Goal: Task Accomplishment & Management: Use online tool/utility

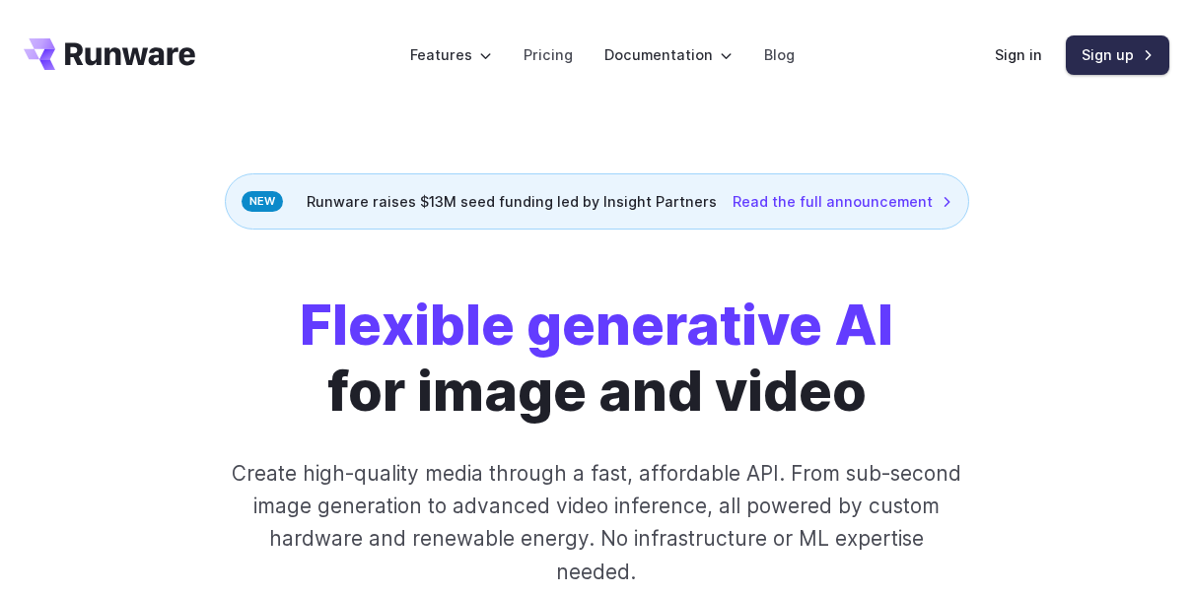
click at [1138, 60] on link "Sign up" at bounding box center [1118, 54] width 104 height 38
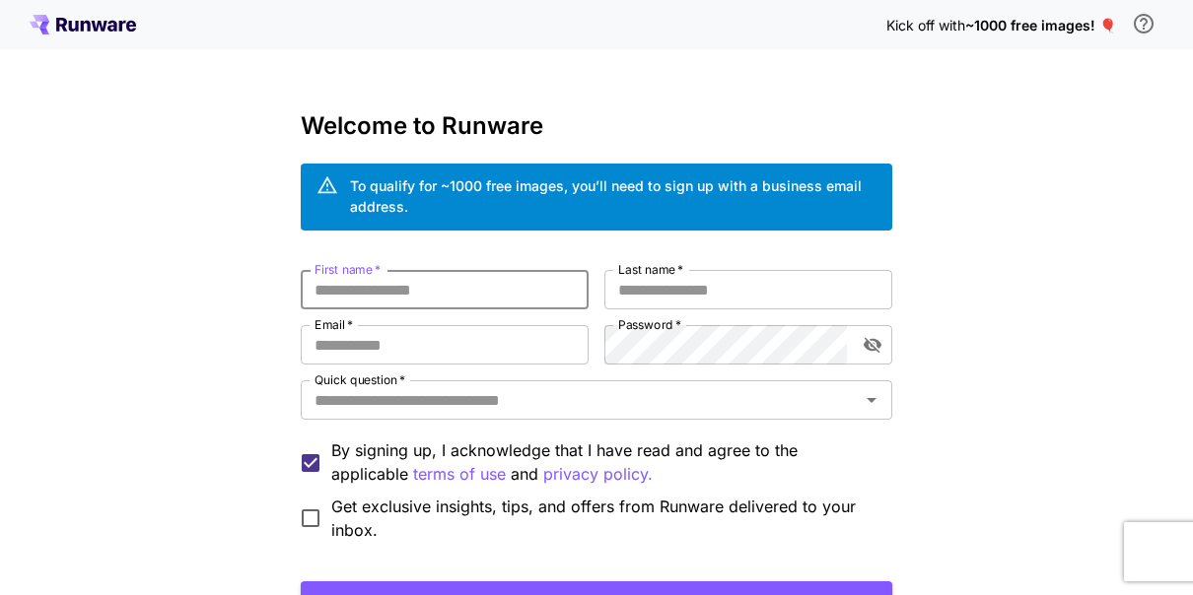
click at [392, 299] on input "First name   *" at bounding box center [445, 289] width 288 height 39
type input "********"
click at [697, 287] on input "Last name   *" at bounding box center [748, 289] width 288 height 39
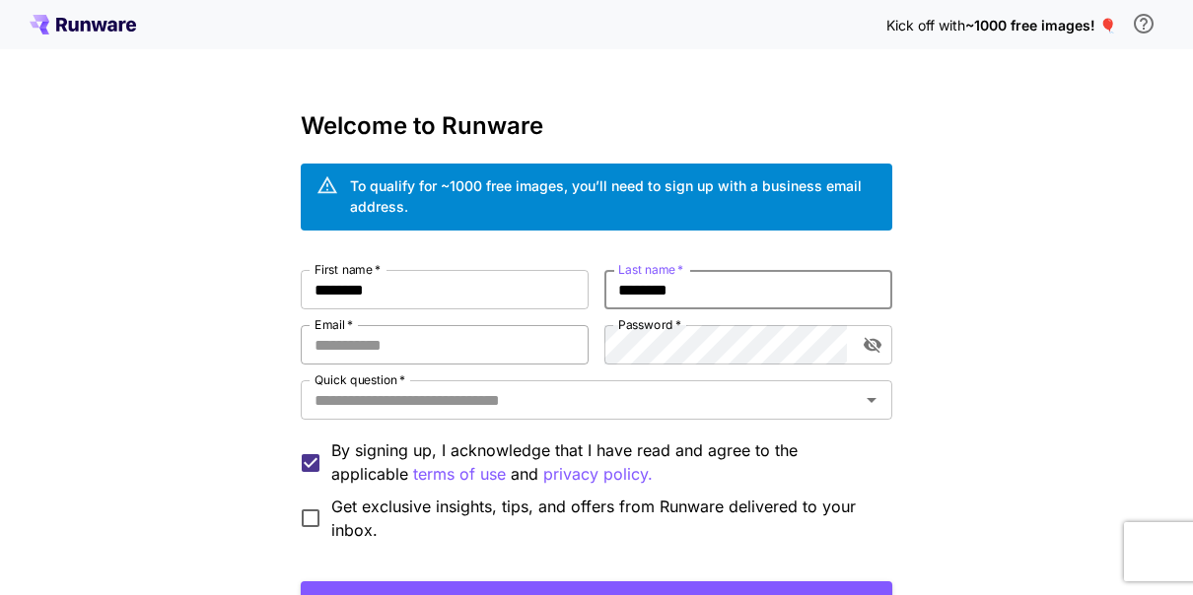
type input "********"
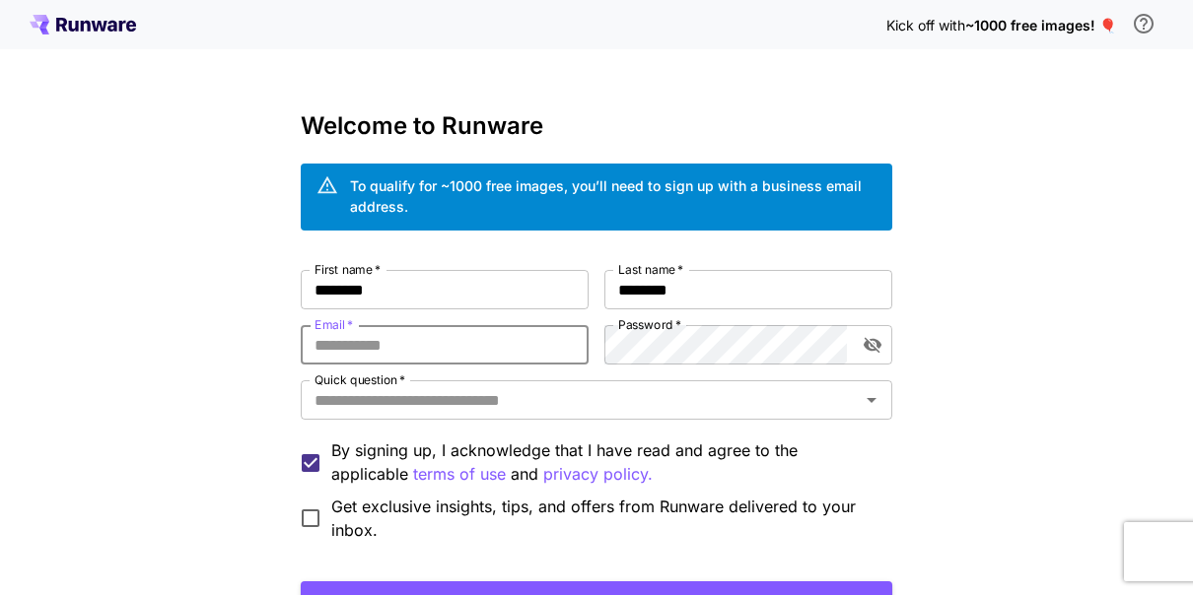
click at [508, 355] on input "Email   *" at bounding box center [445, 344] width 288 height 39
type input "**********"
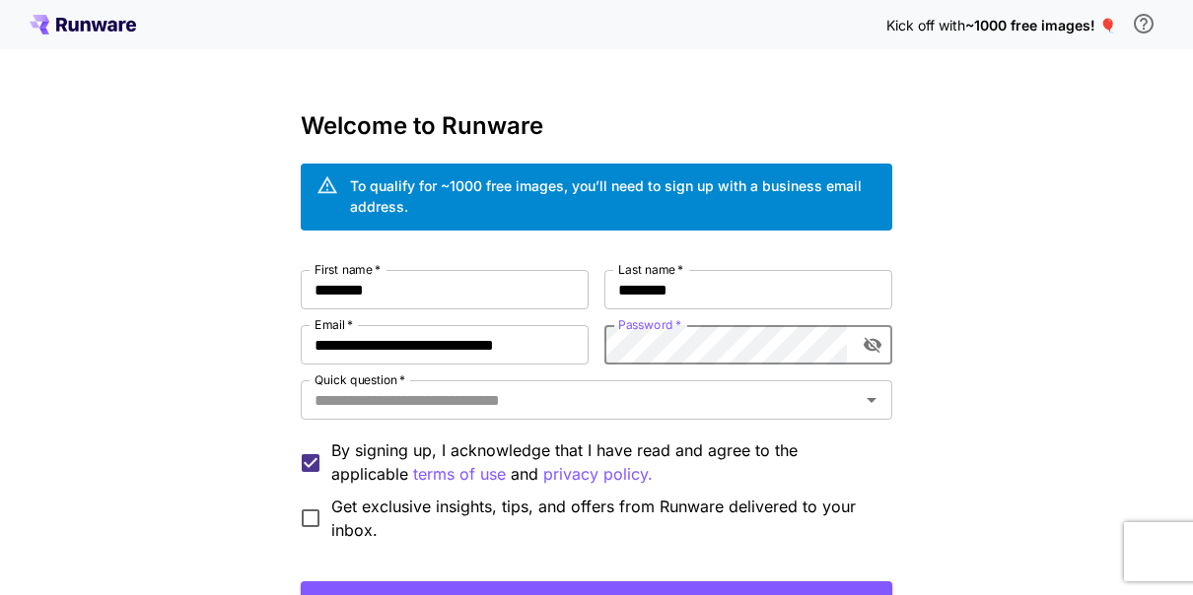
scroll to position [171, 0]
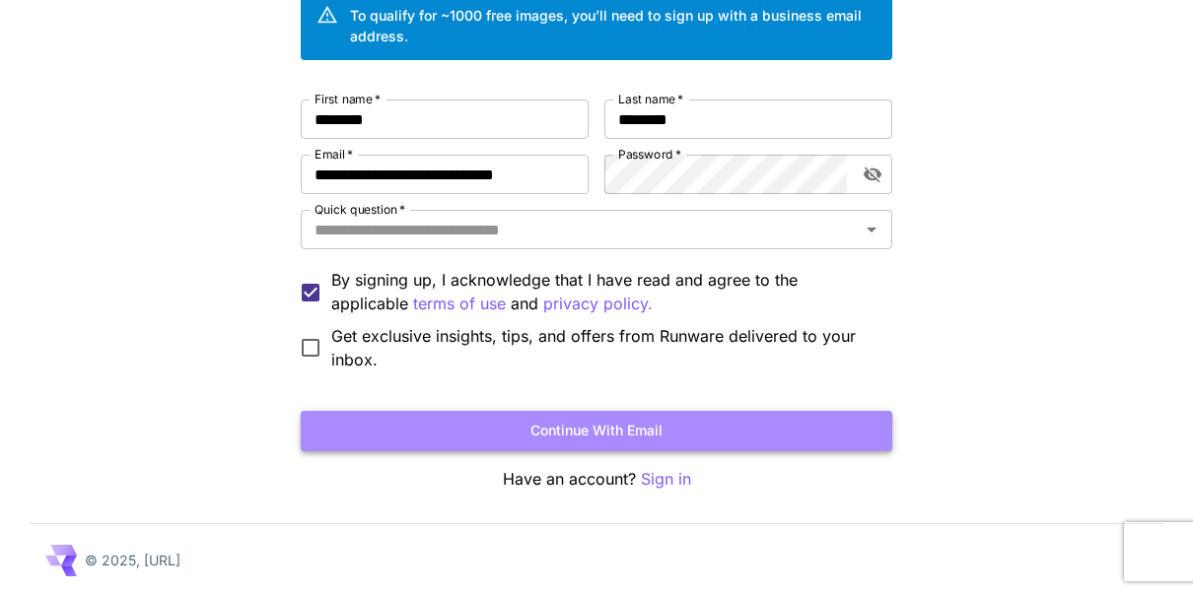
click at [749, 426] on button "Continue with email" at bounding box center [597, 431] width 592 height 40
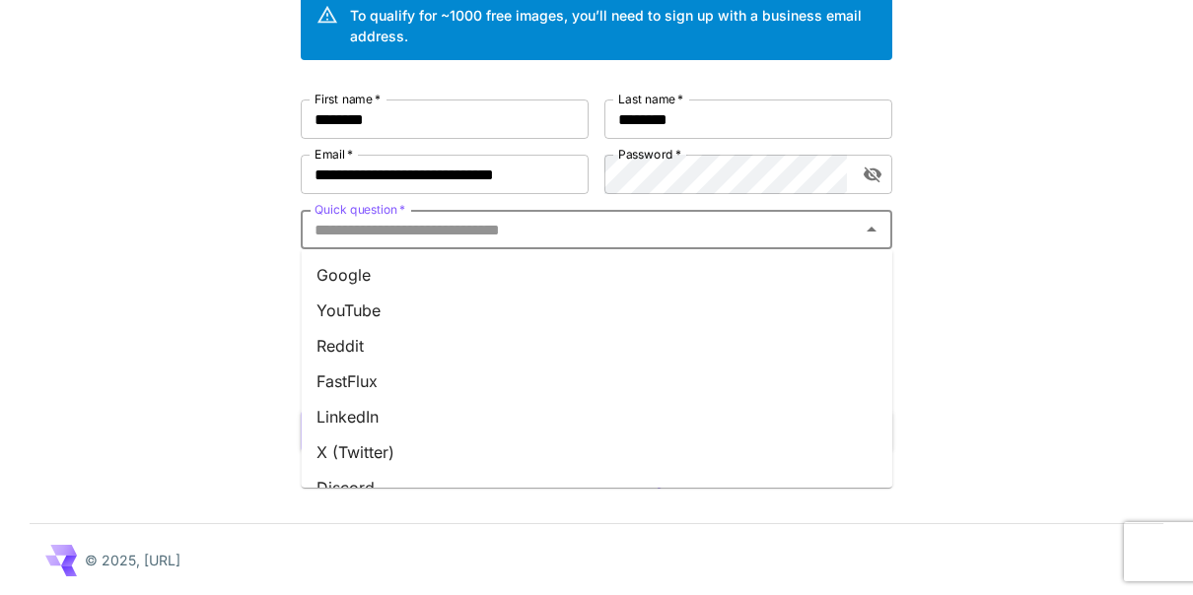
click at [460, 232] on input "Quick question   *" at bounding box center [580, 230] width 547 height 28
click at [378, 264] on li "Google" at bounding box center [597, 274] width 592 height 35
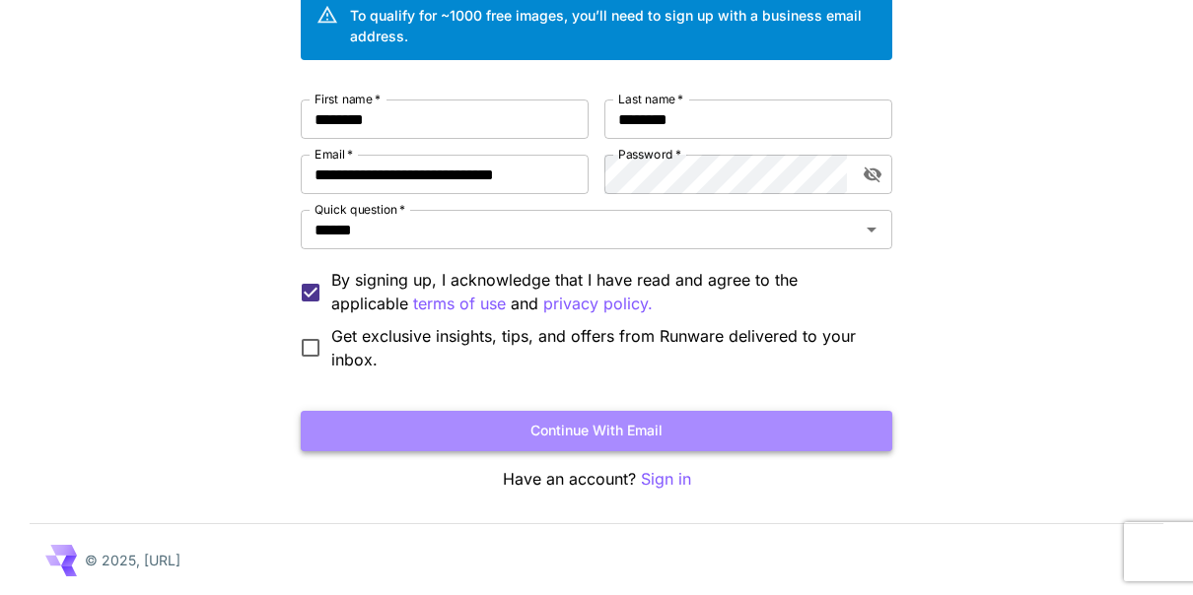
click at [626, 424] on button "Continue with email" at bounding box center [597, 431] width 592 height 40
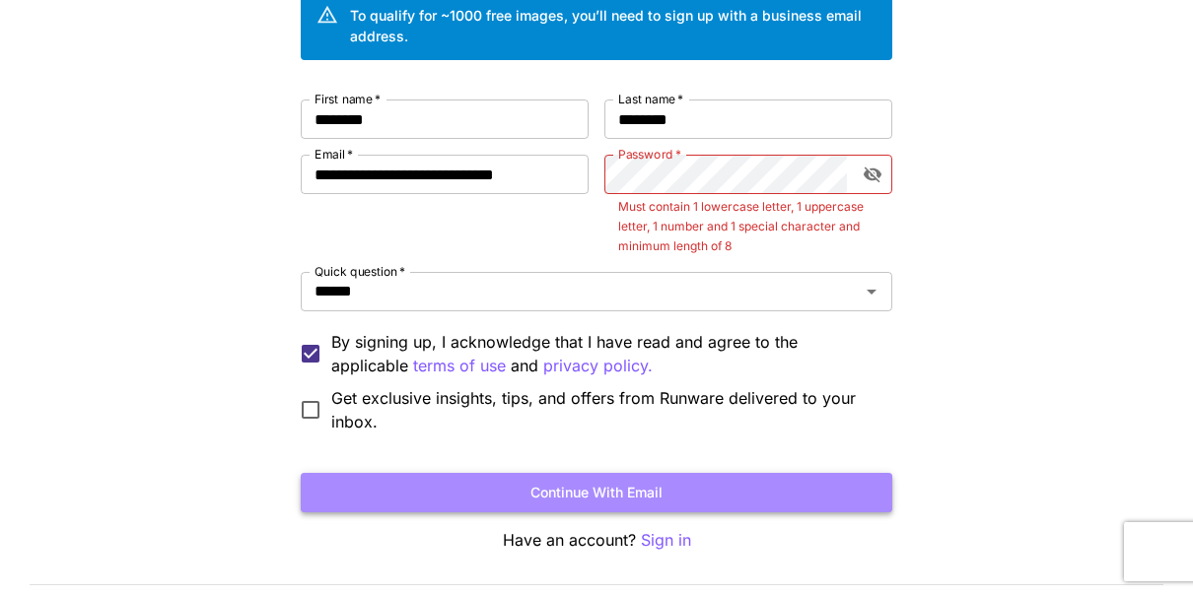
click at [715, 483] on button "Continue with email" at bounding box center [597, 493] width 592 height 40
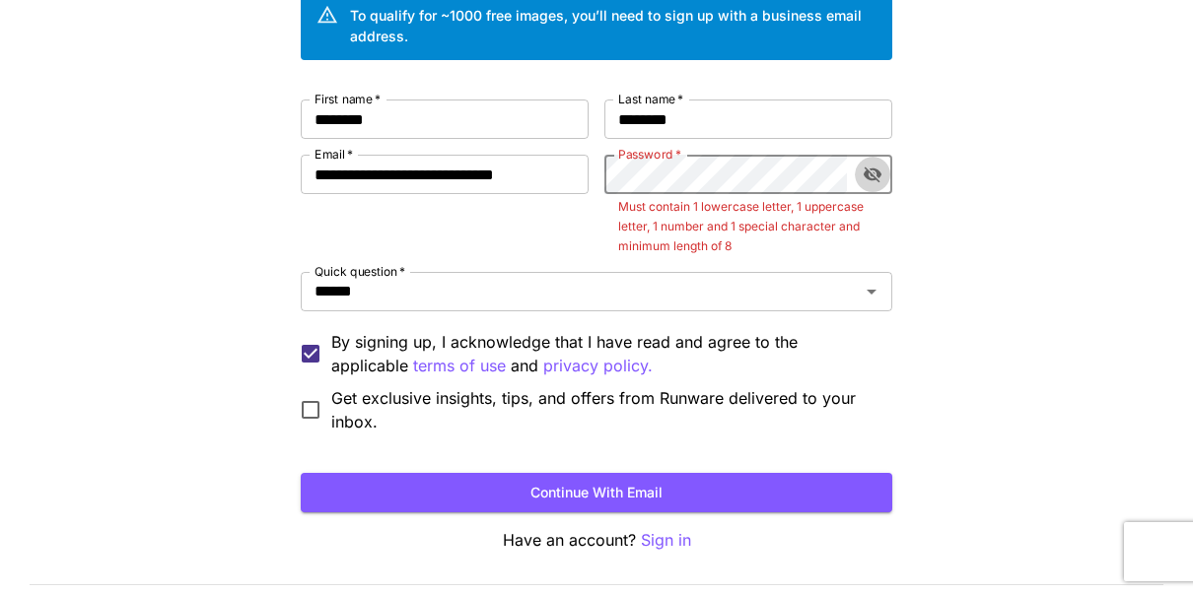
click at [869, 176] on icon "toggle password visibility" at bounding box center [873, 176] width 18 height 16
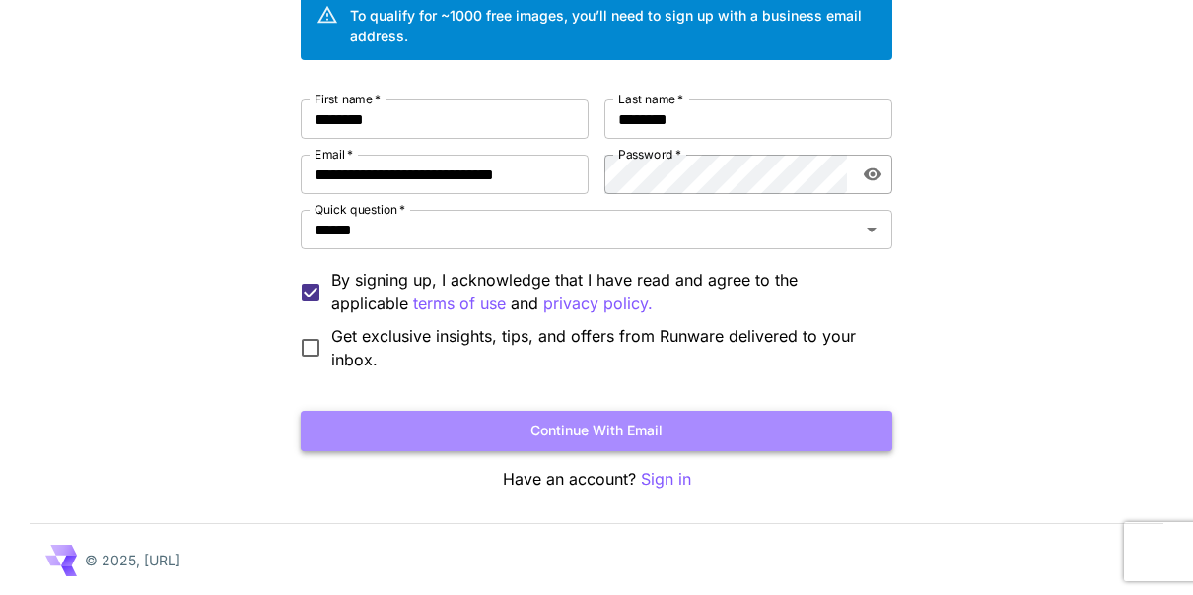
click at [632, 436] on button "Continue with email" at bounding box center [597, 431] width 592 height 40
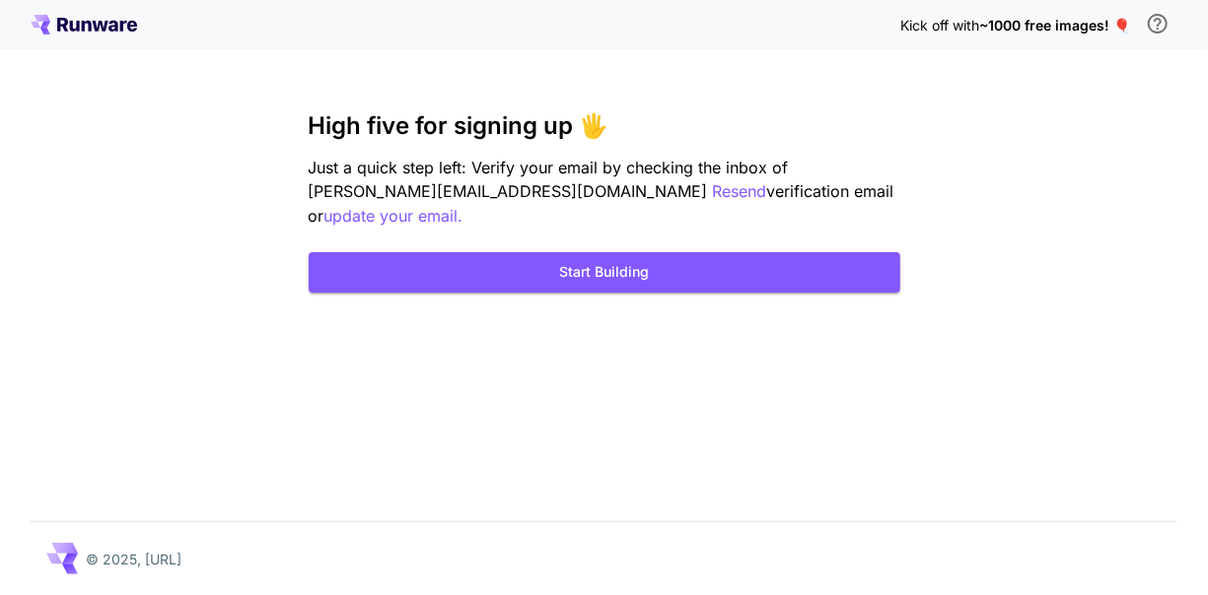
click at [787, 436] on div "Kick off with ~1000 free images! 🎈 High five for signing up 🖐️ Just a quick ste…" at bounding box center [604, 297] width 1208 height 595
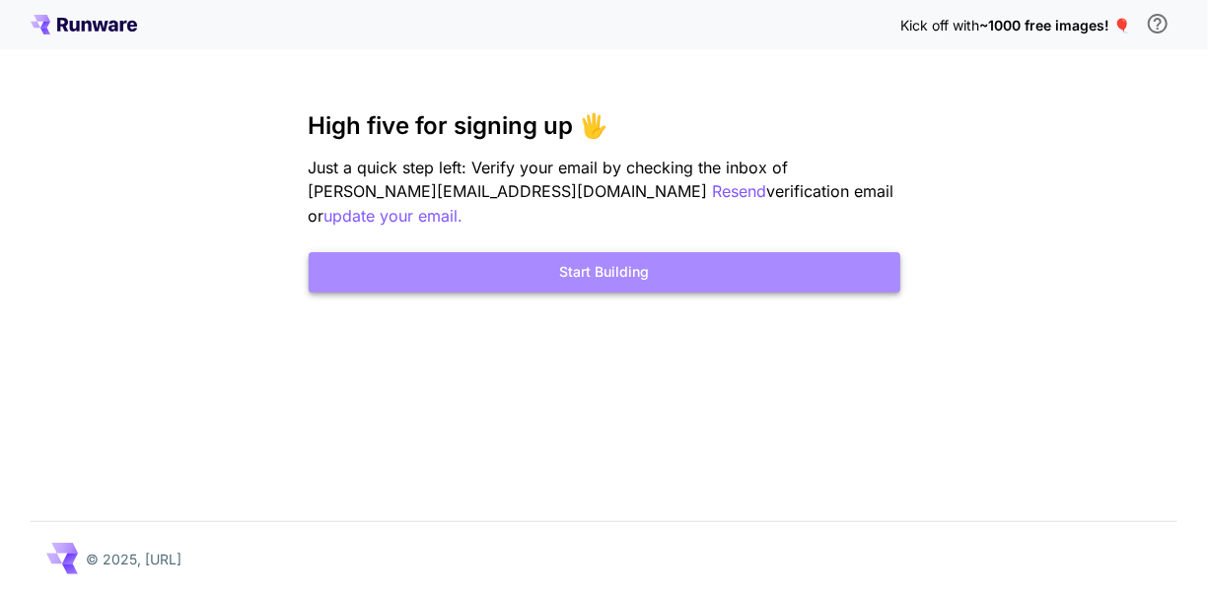
click at [643, 278] on button "Start Building" at bounding box center [605, 272] width 592 height 40
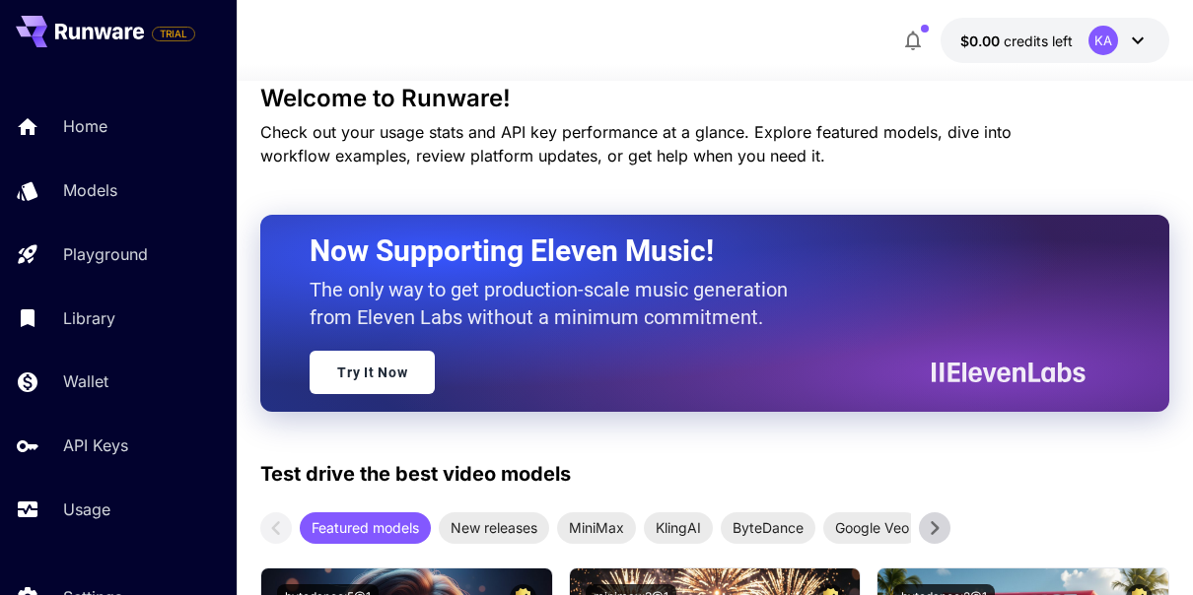
scroll to position [279, 0]
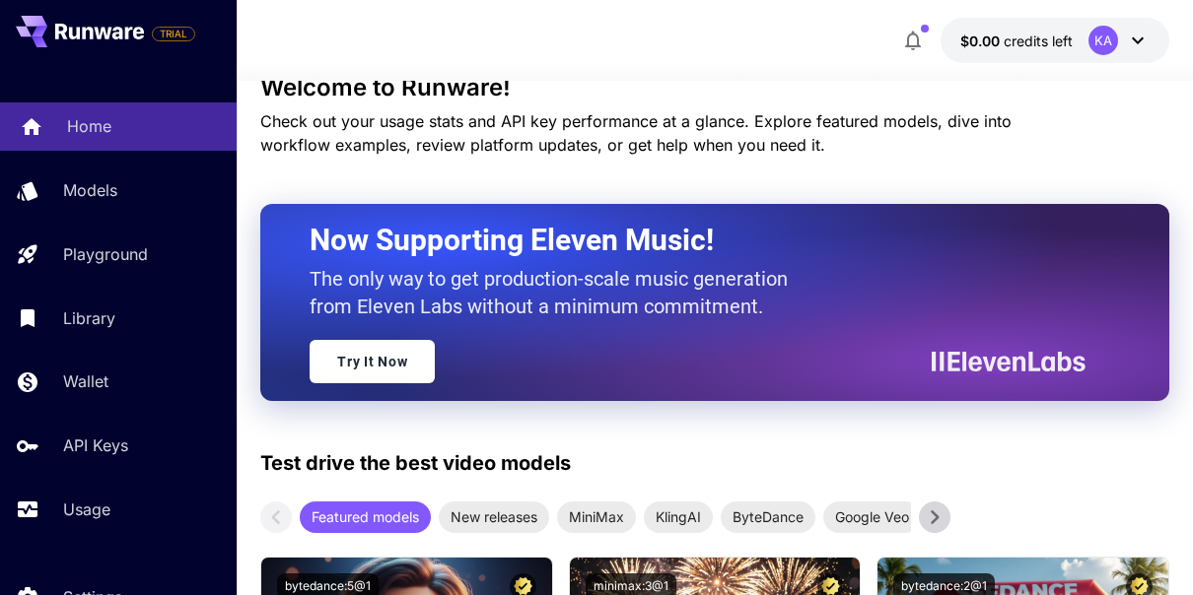
click at [94, 121] on p "Home" at bounding box center [89, 126] width 44 height 24
click at [154, 130] on div "Home" at bounding box center [144, 126] width 154 height 24
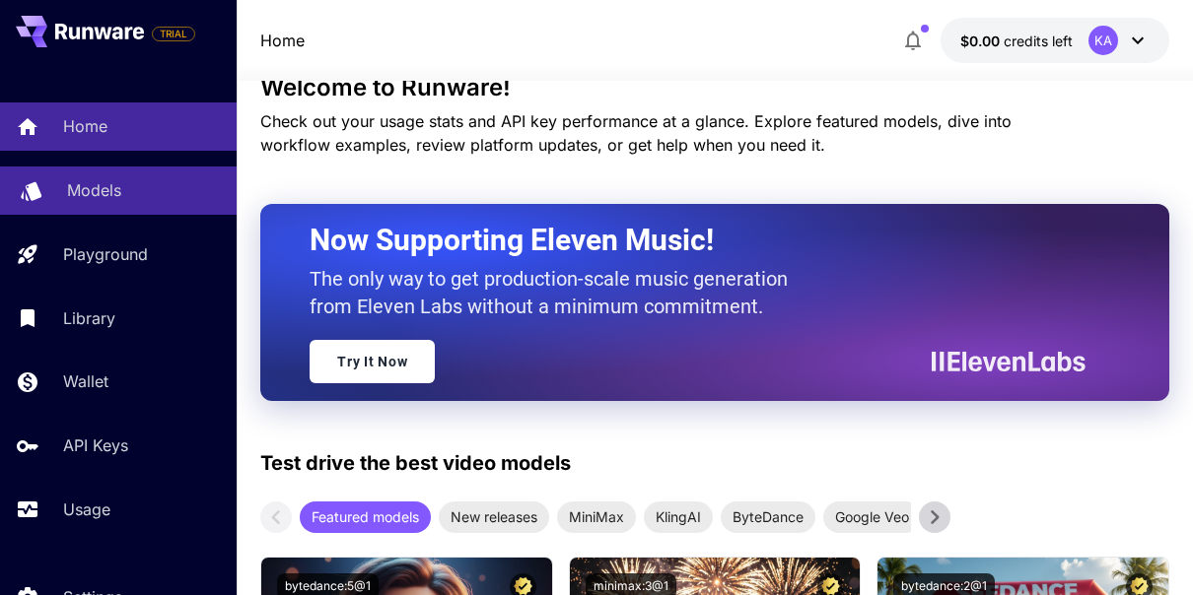
click at [129, 201] on div "Models" at bounding box center [144, 190] width 154 height 24
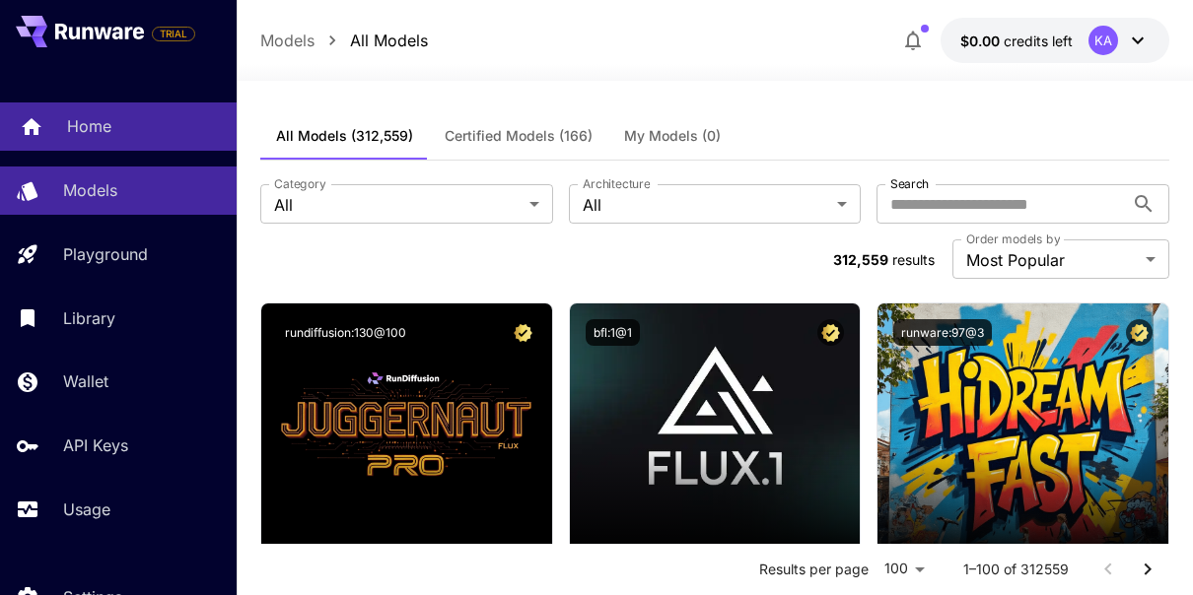
click at [130, 131] on div "Home" at bounding box center [144, 126] width 154 height 24
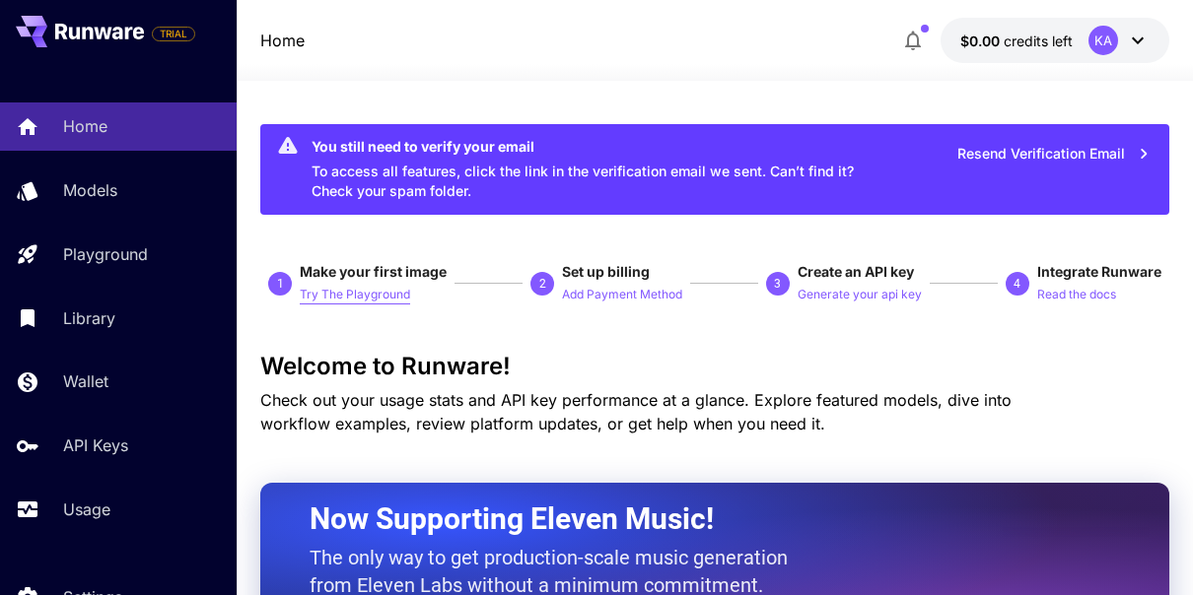
click at [368, 296] on p "Try The Playground" at bounding box center [355, 295] width 110 height 19
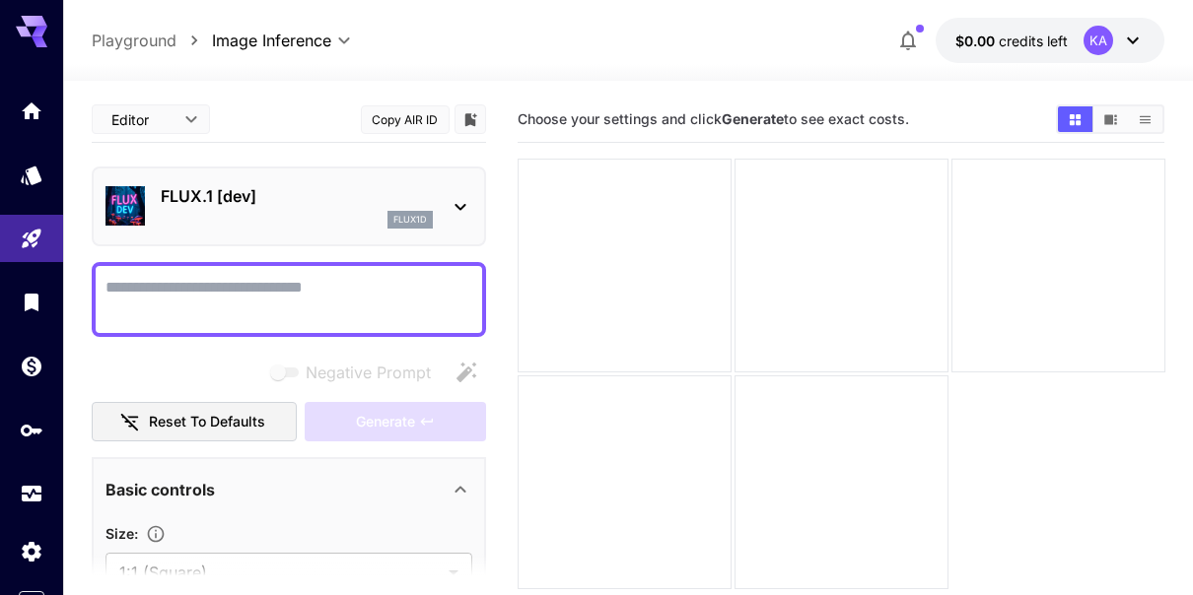
click at [316, 296] on textarea "Negative Prompt" at bounding box center [288, 299] width 367 height 47
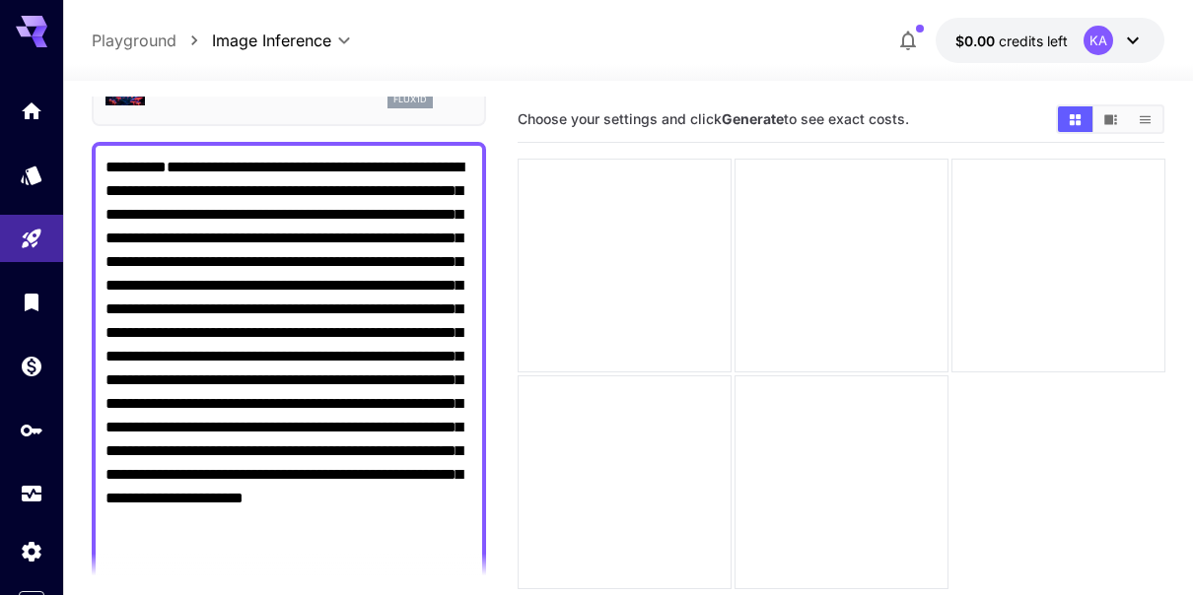
scroll to position [156, 0]
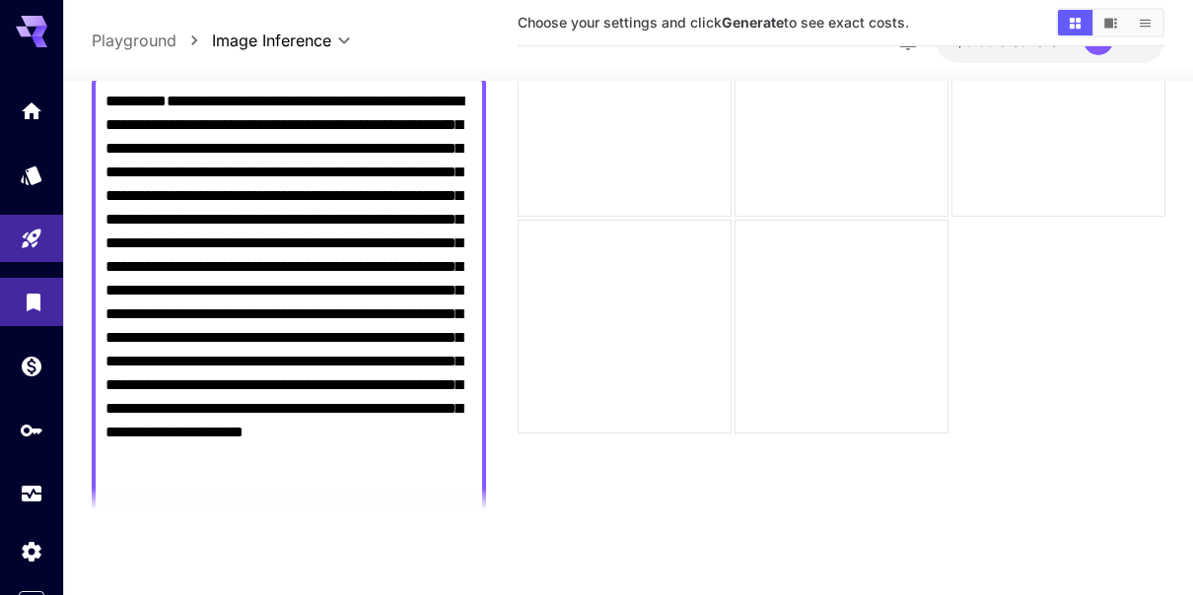
type textarea "**********"
